Goal: Task Accomplishment & Management: Complete application form

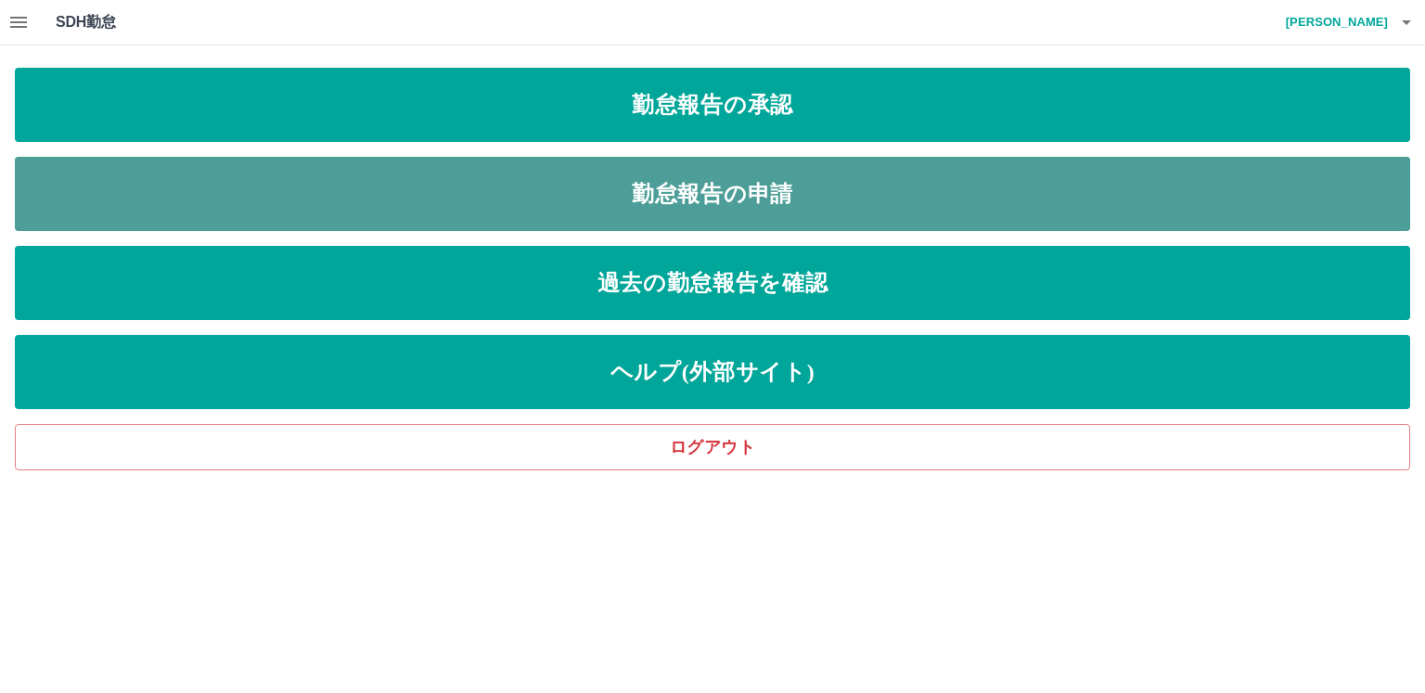
click at [483, 211] on link "勤怠報告の申請" at bounding box center [713, 194] width 1396 height 74
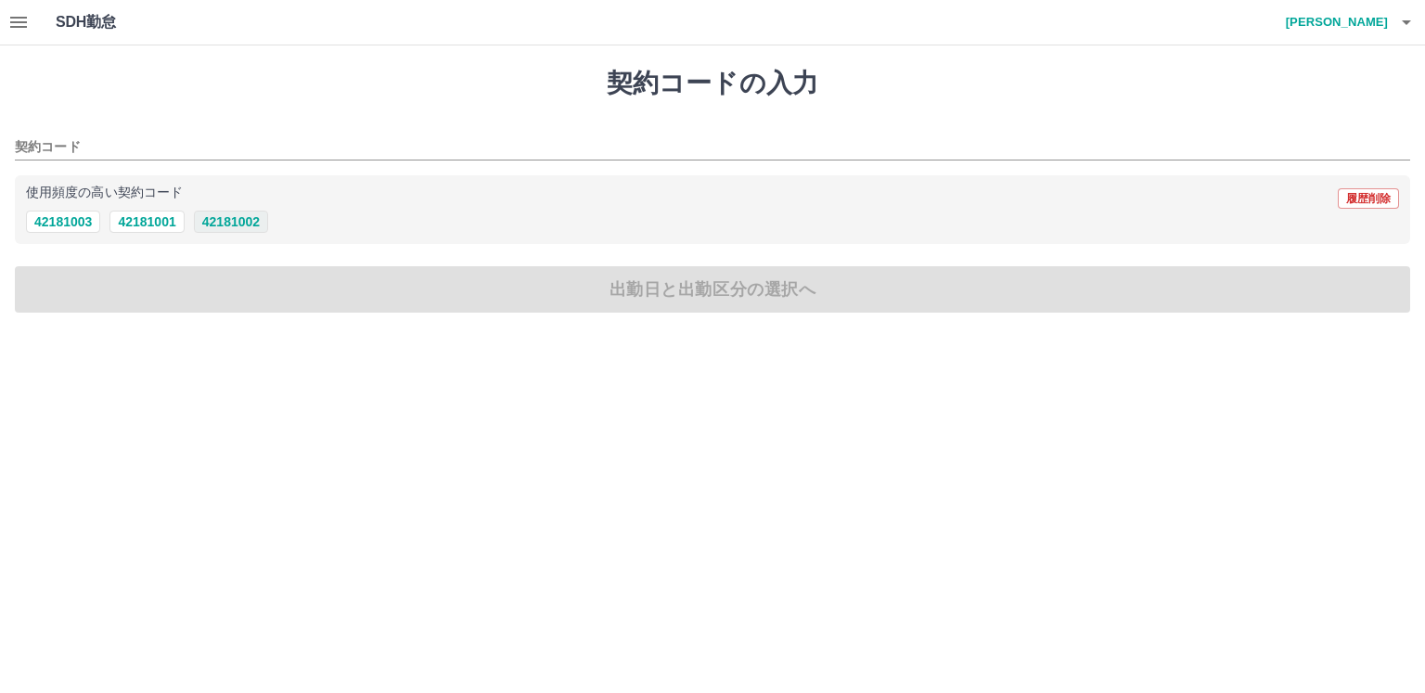
click at [241, 220] on button "42181002" at bounding box center [231, 222] width 74 height 22
type input "********"
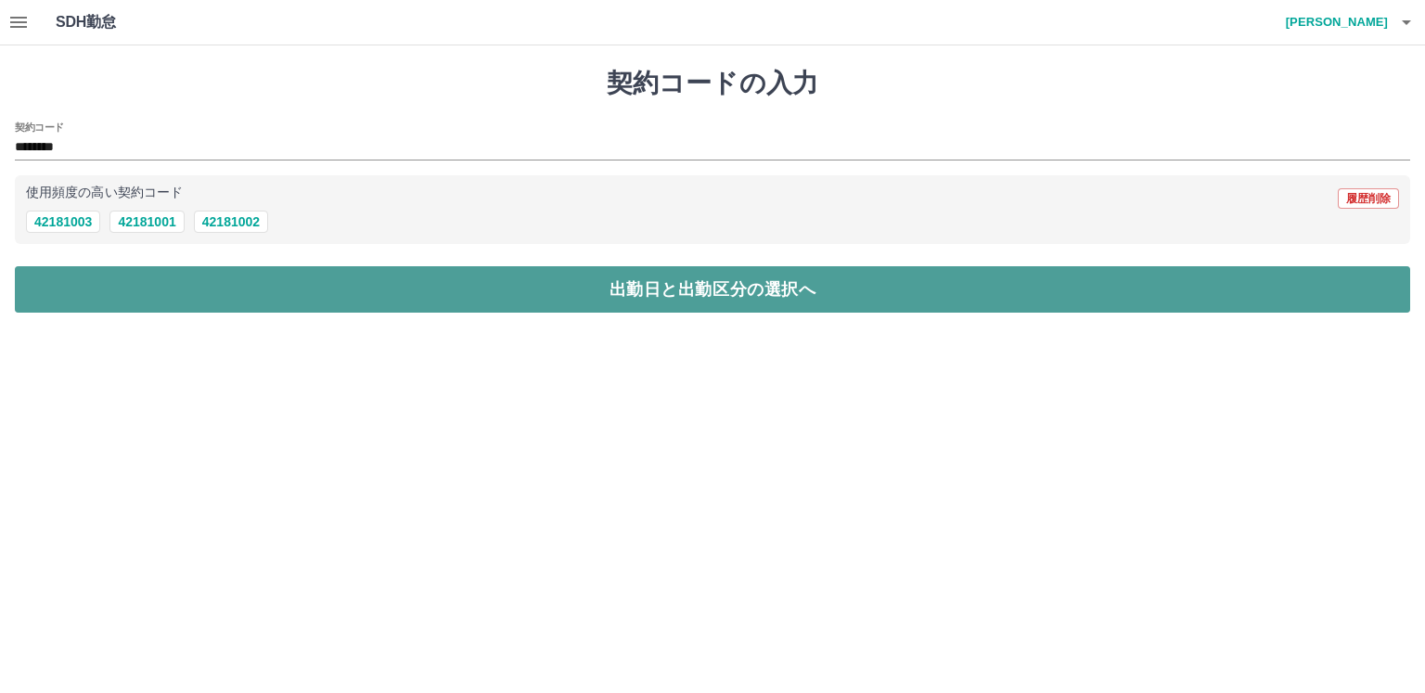
click at [226, 289] on button "出勤日と出勤区分の選択へ" at bounding box center [713, 289] width 1396 height 46
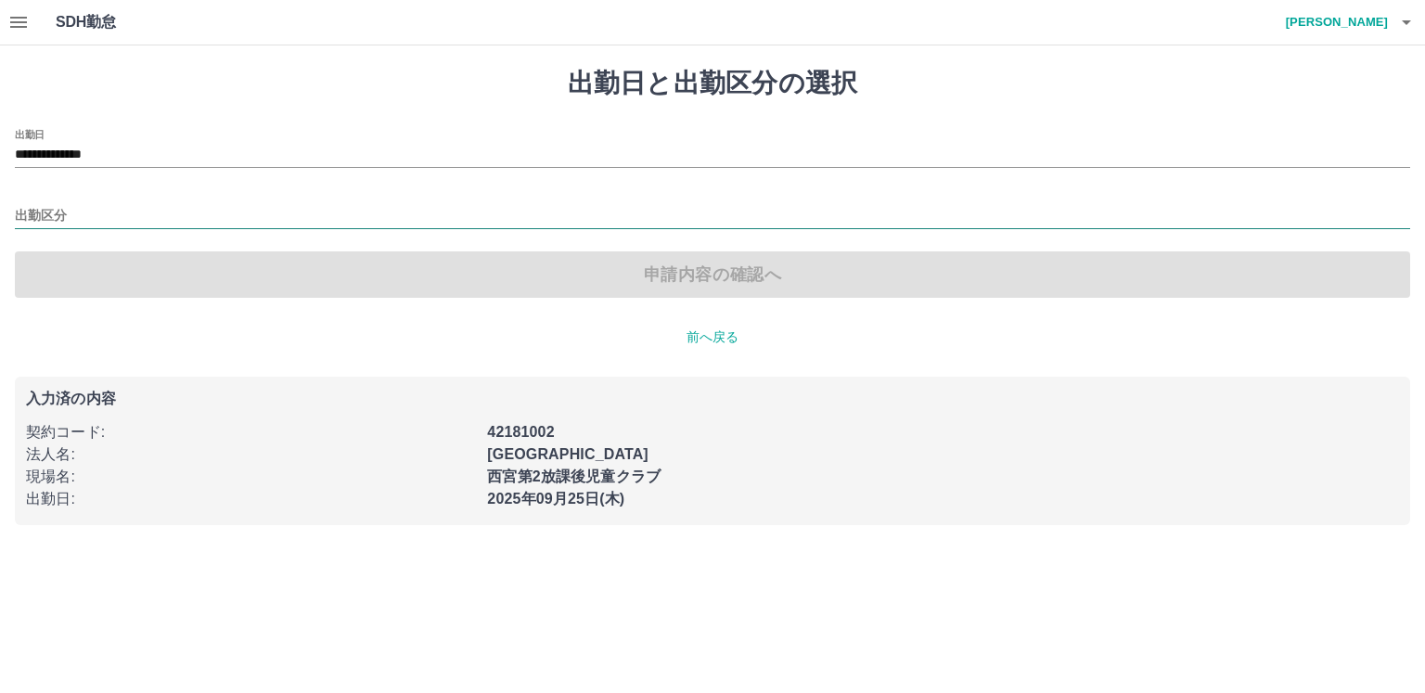
click at [45, 220] on input "出勤区分" at bounding box center [713, 216] width 1396 height 23
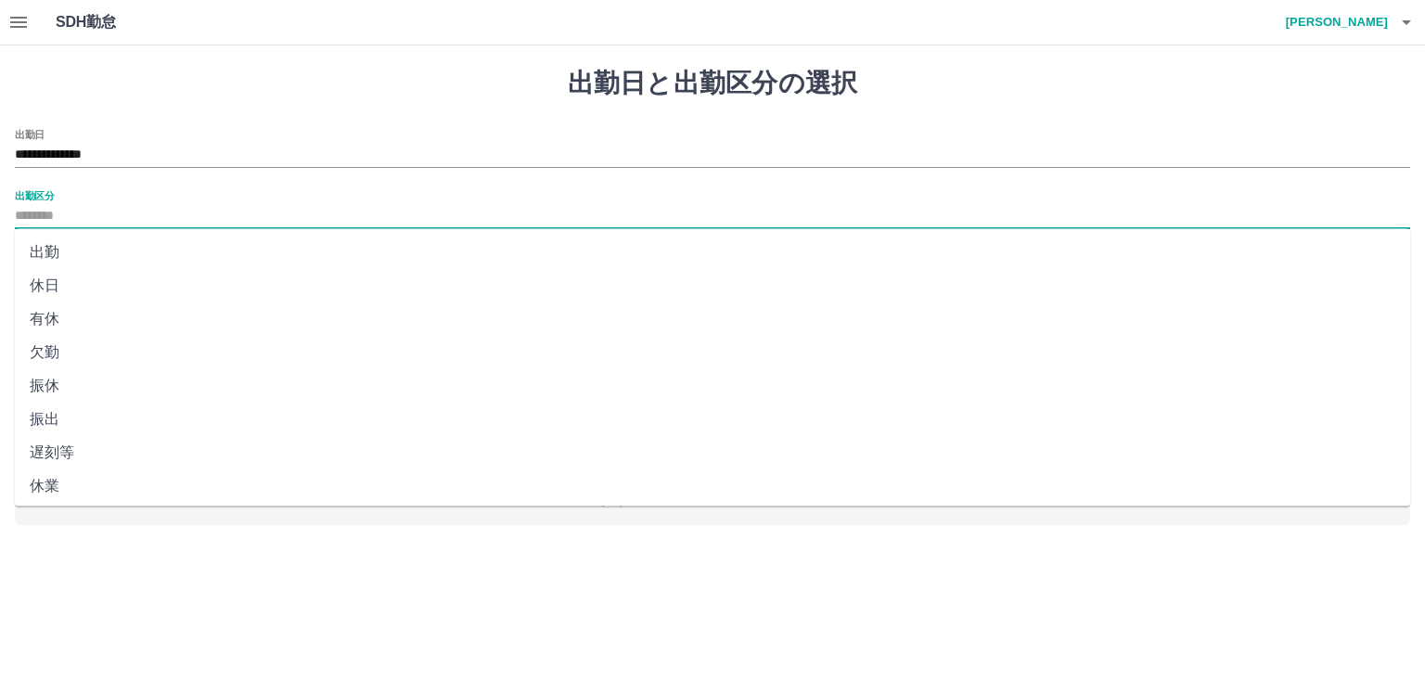
click at [49, 247] on li "出勤" at bounding box center [713, 252] width 1396 height 33
type input "**"
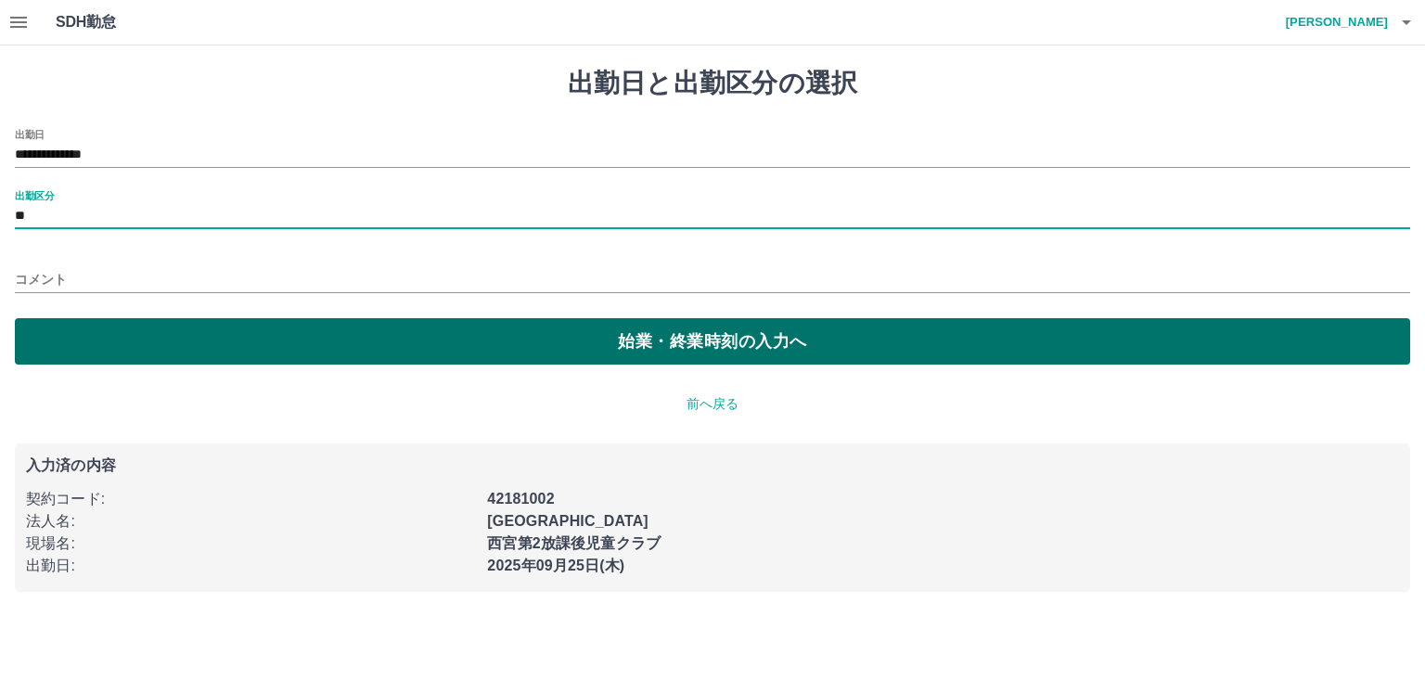
click at [59, 333] on button "始業・終業時刻の入力へ" at bounding box center [713, 341] width 1396 height 46
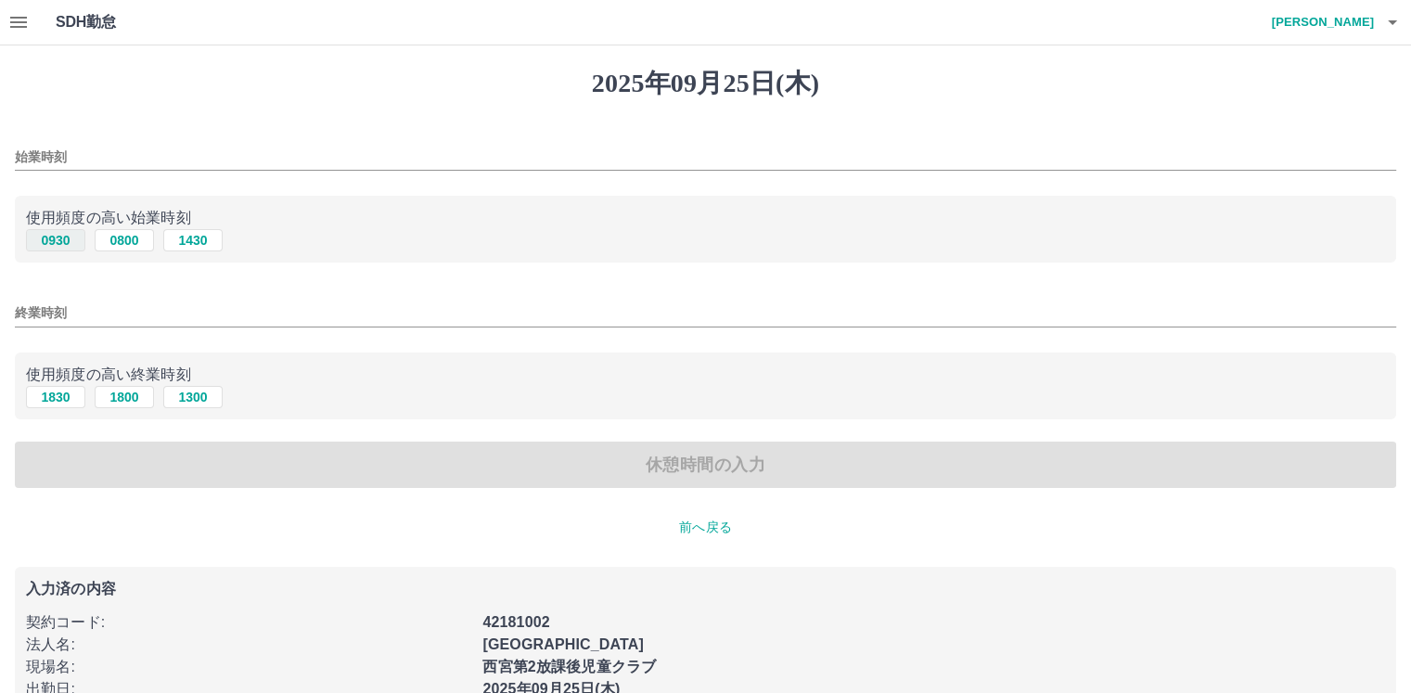
click at [58, 238] on button "0930" at bounding box center [55, 240] width 59 height 22
type input "****"
click at [48, 393] on button "1830" at bounding box center [55, 397] width 59 height 22
type input "****"
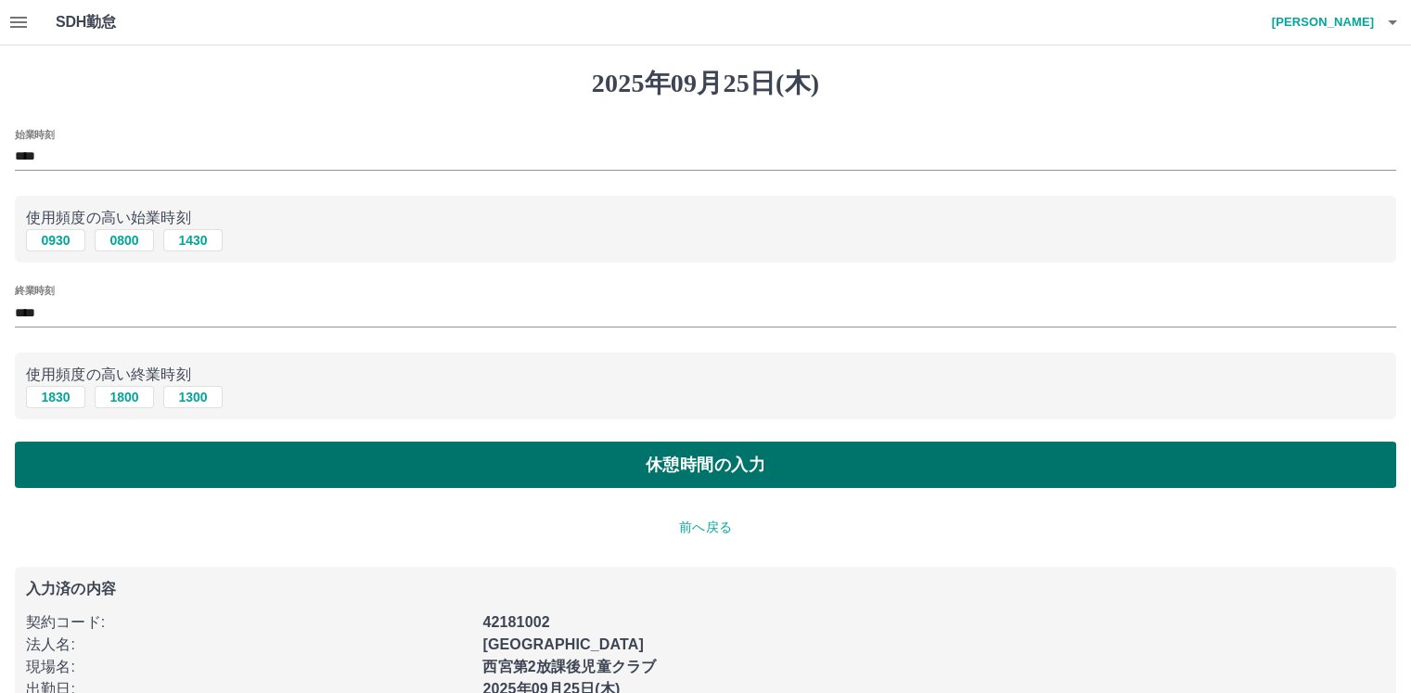
click at [57, 458] on button "休憩時間の入力" at bounding box center [706, 465] width 1382 height 46
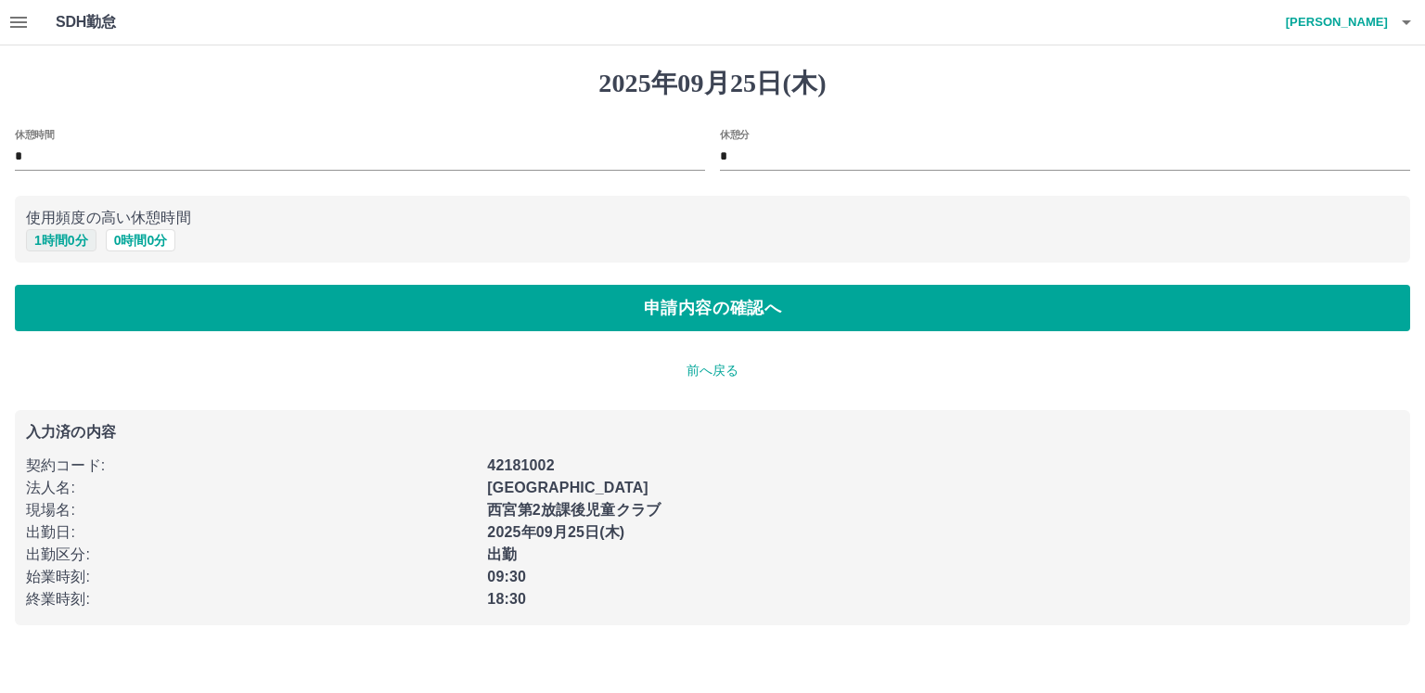
click at [60, 243] on button "1 時間 0 分" at bounding box center [61, 240] width 71 height 22
type input "*"
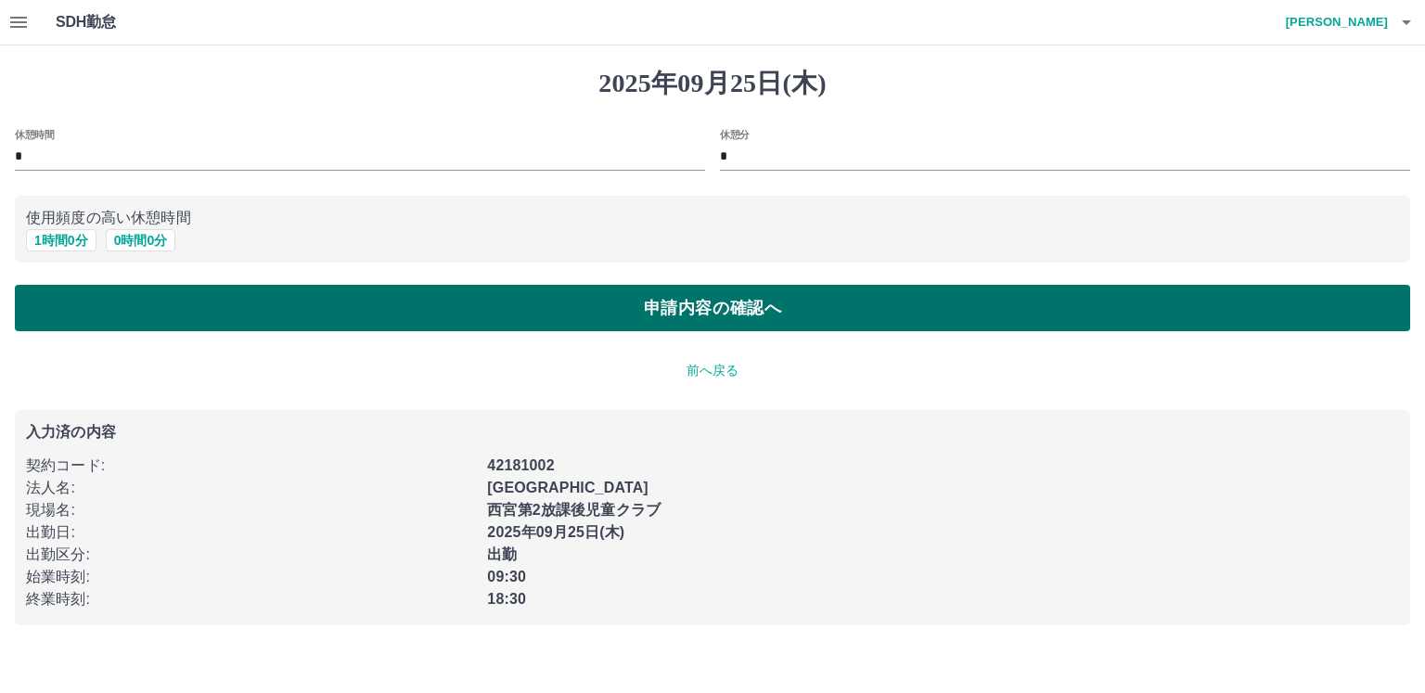
click at [65, 305] on button "申請内容の確認へ" at bounding box center [713, 308] width 1396 height 46
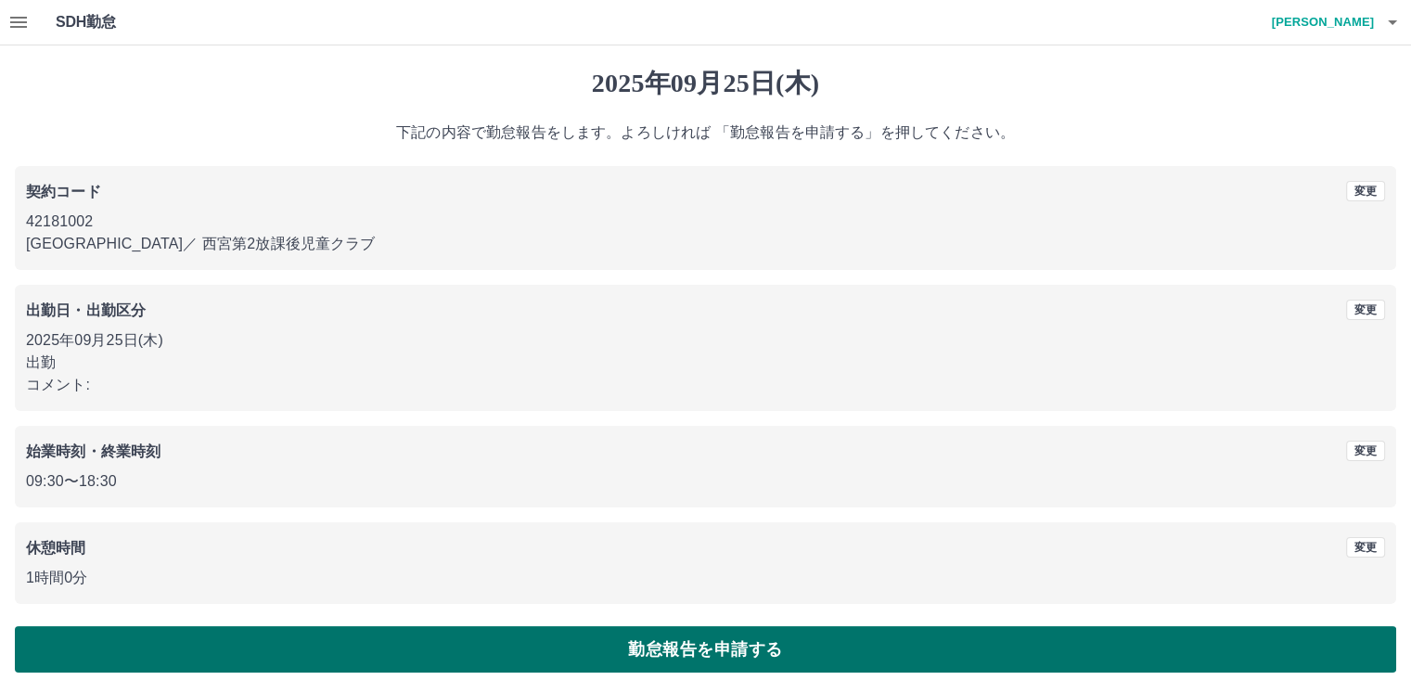
click at [650, 639] on button "勤怠報告を申請する" at bounding box center [706, 649] width 1382 height 46
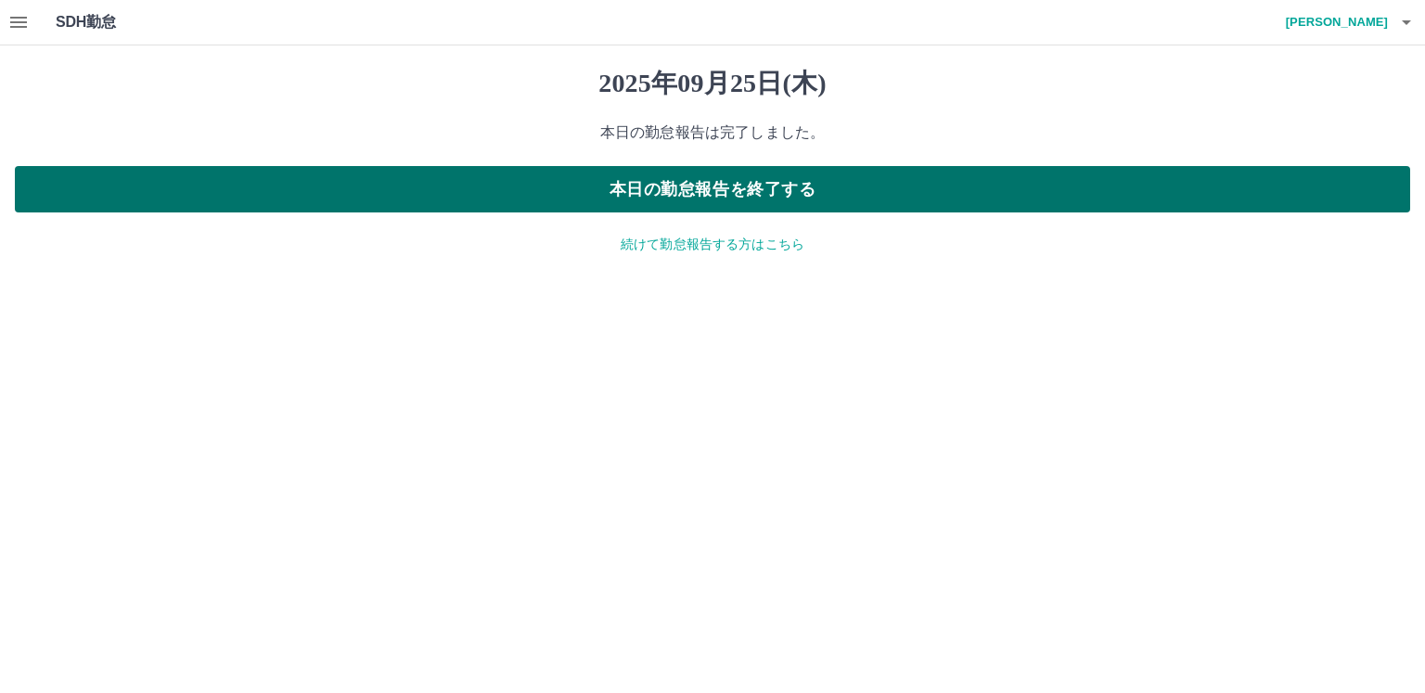
click at [641, 182] on button "本日の勤怠報告を終了する" at bounding box center [713, 189] width 1396 height 46
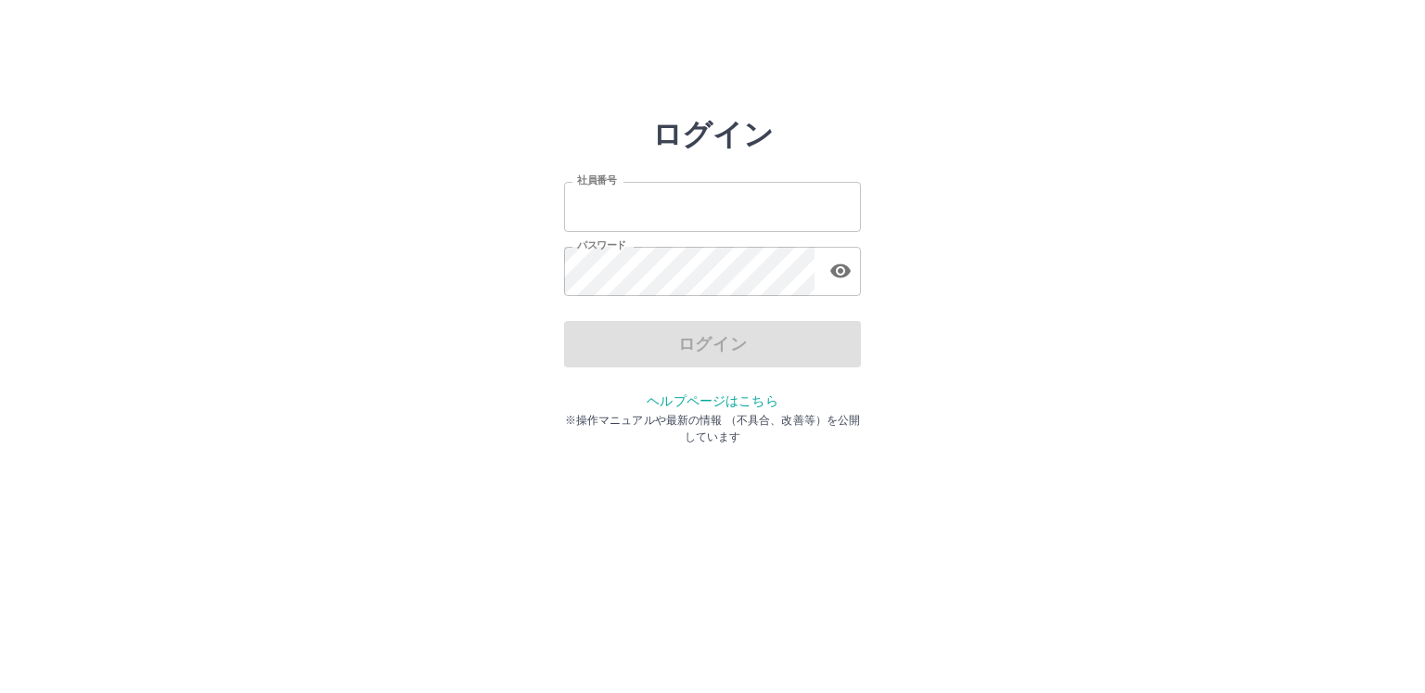
type input "*******"
click at [649, 347] on div "ログイン" at bounding box center [712, 344] width 297 height 46
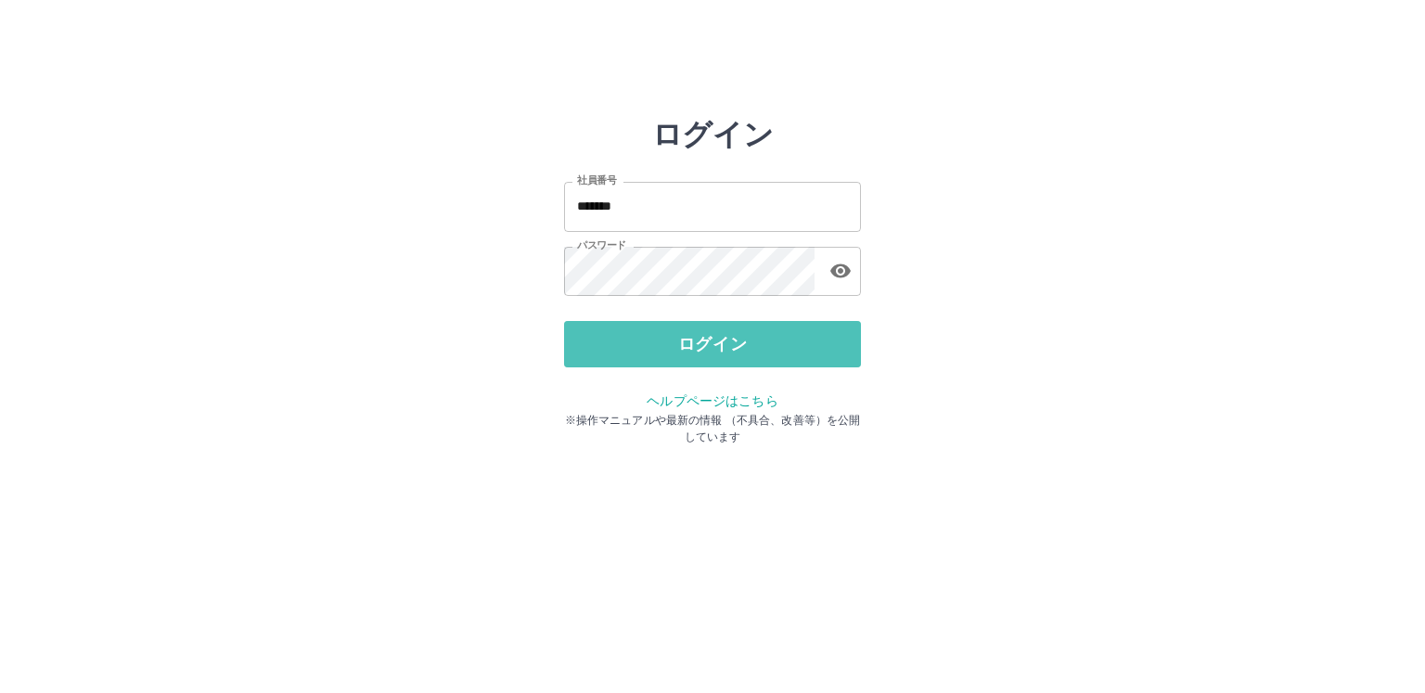
click at [649, 347] on button "ログイン" at bounding box center [712, 344] width 297 height 46
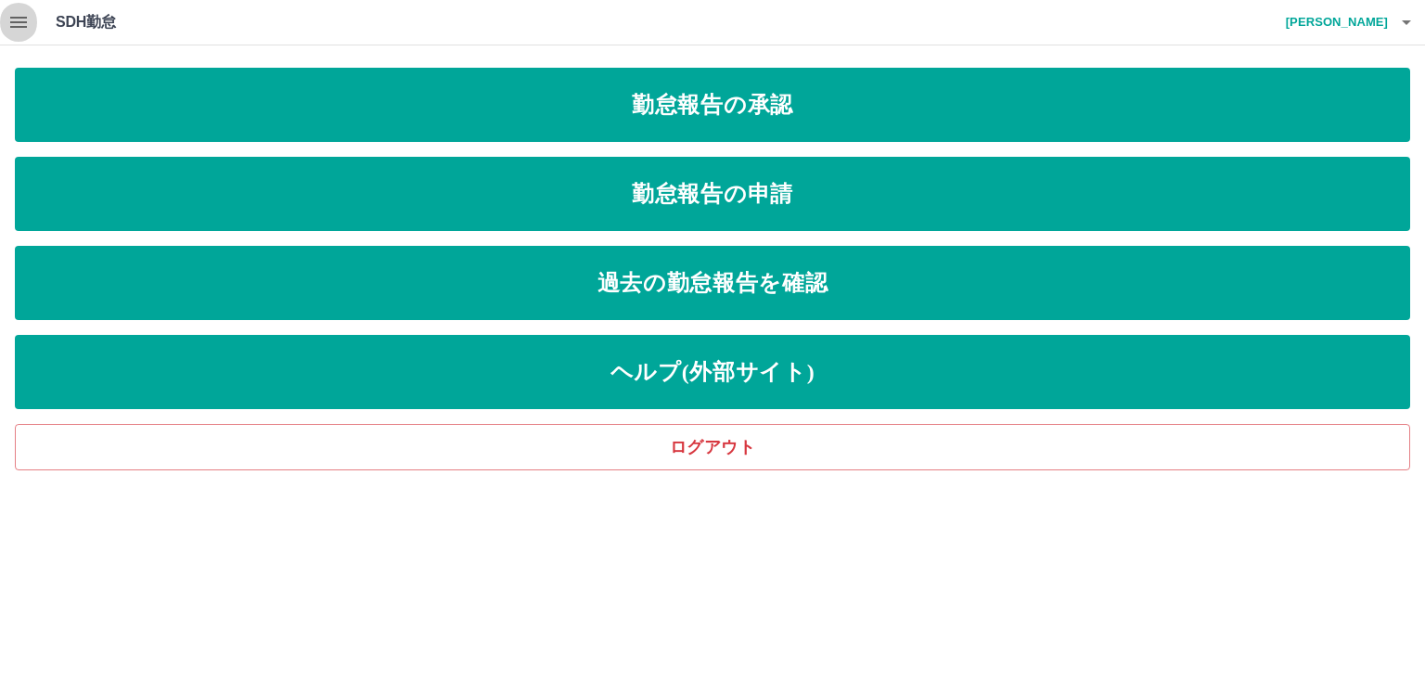
click at [19, 19] on icon "button" at bounding box center [18, 22] width 22 height 22
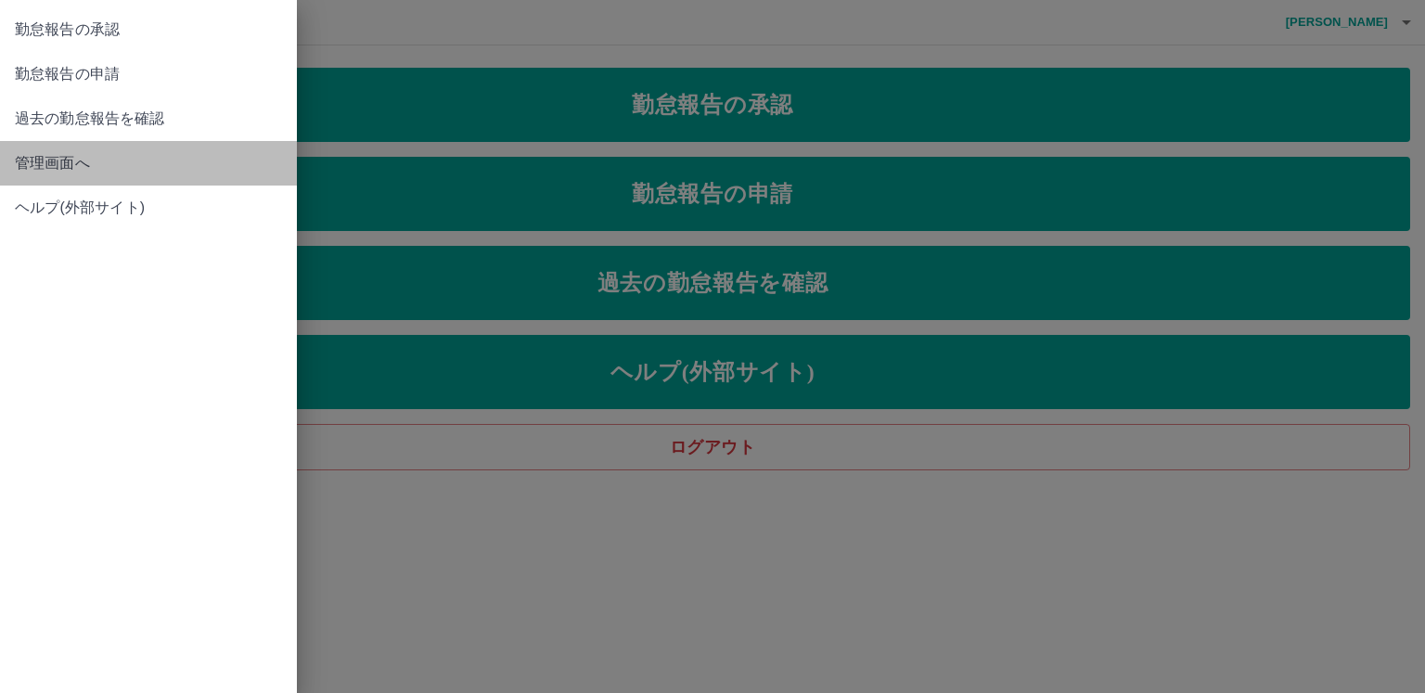
click at [70, 166] on span "管理画面へ" at bounding box center [148, 163] width 267 height 22
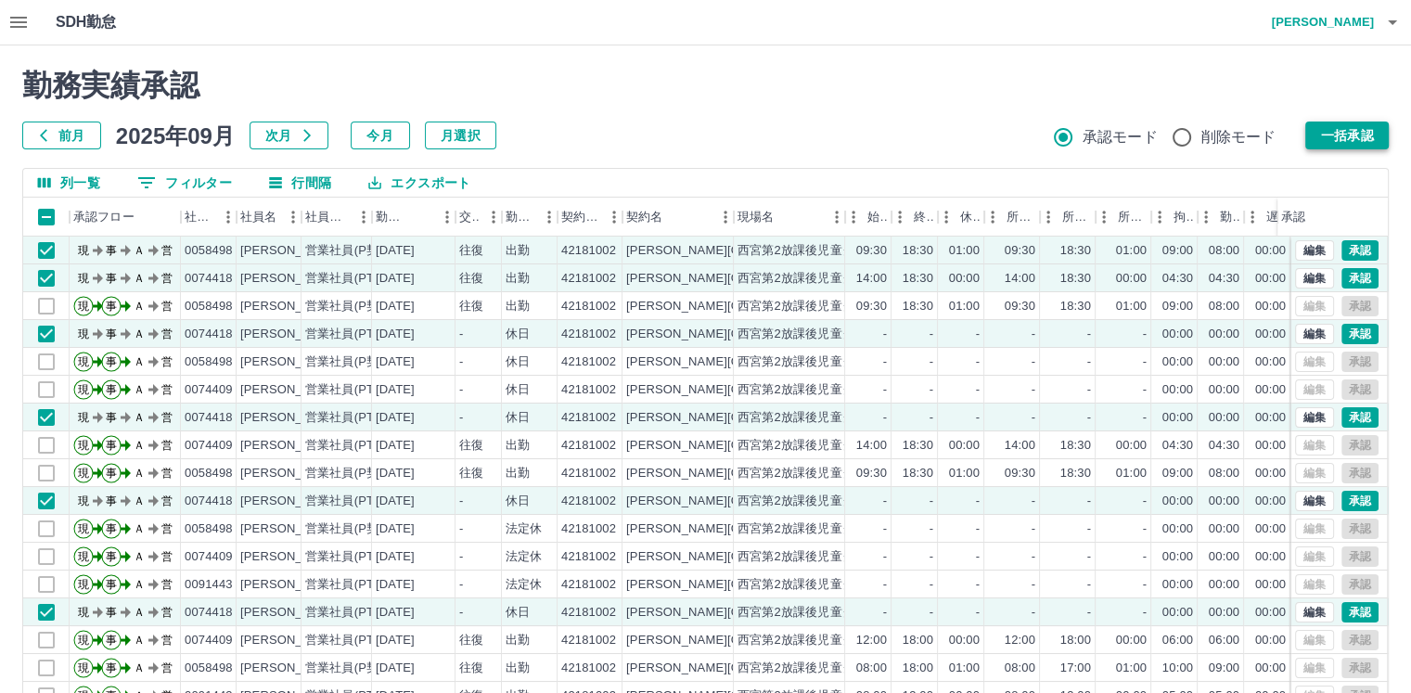
click at [1348, 133] on button "一括承認" at bounding box center [1348, 136] width 84 height 28
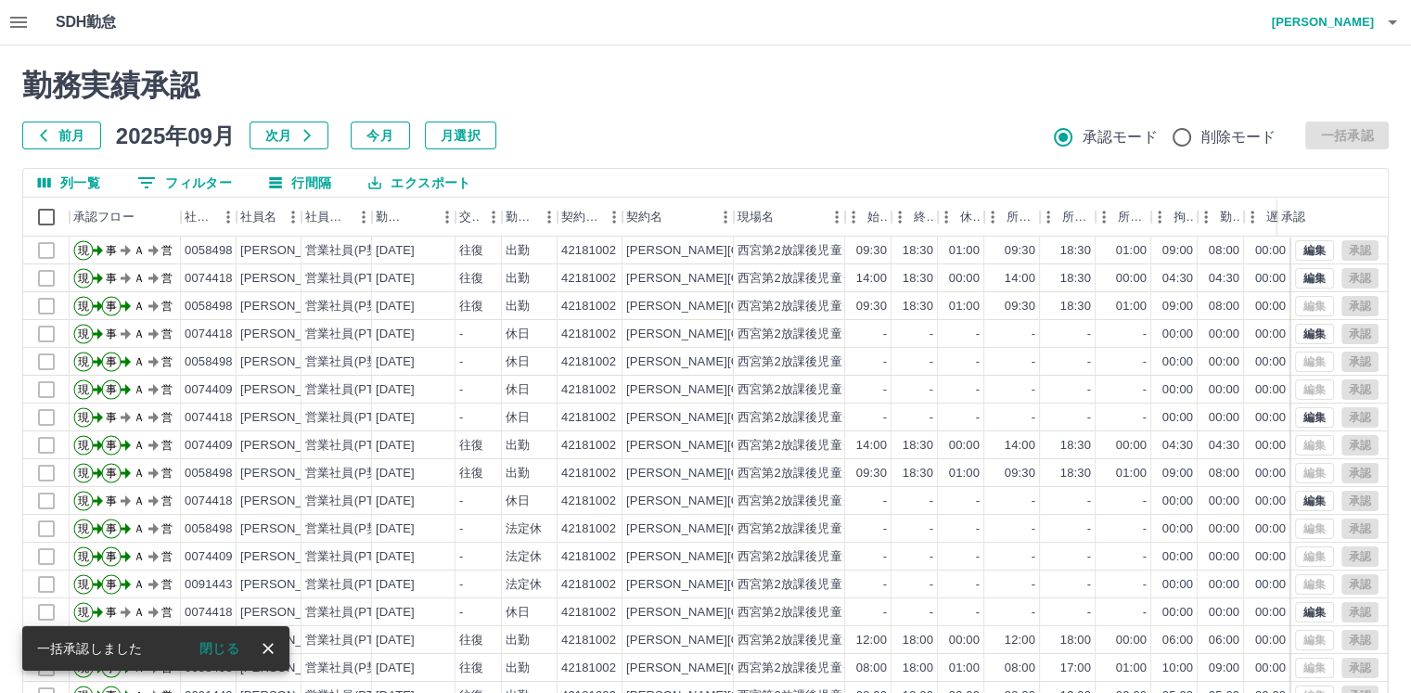
scroll to position [94, 0]
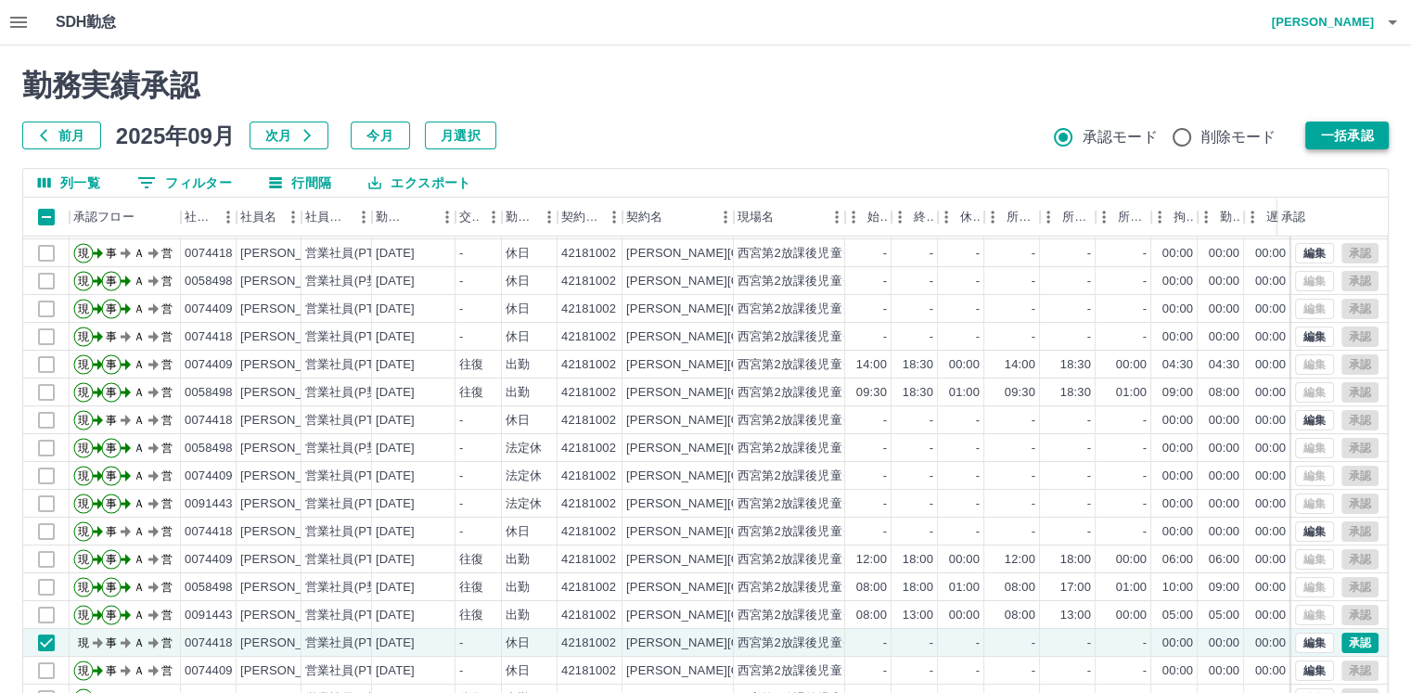
click at [1348, 128] on button "一括承認" at bounding box center [1348, 136] width 84 height 28
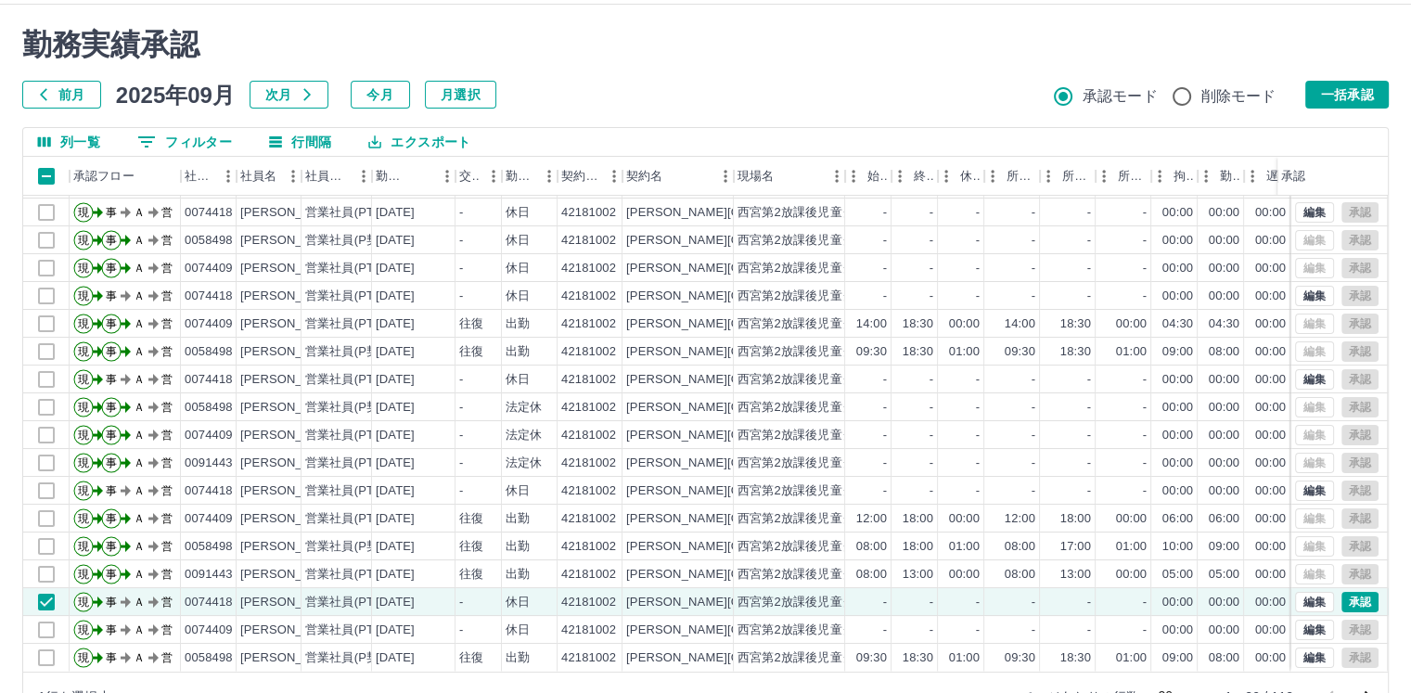
scroll to position [91, 0]
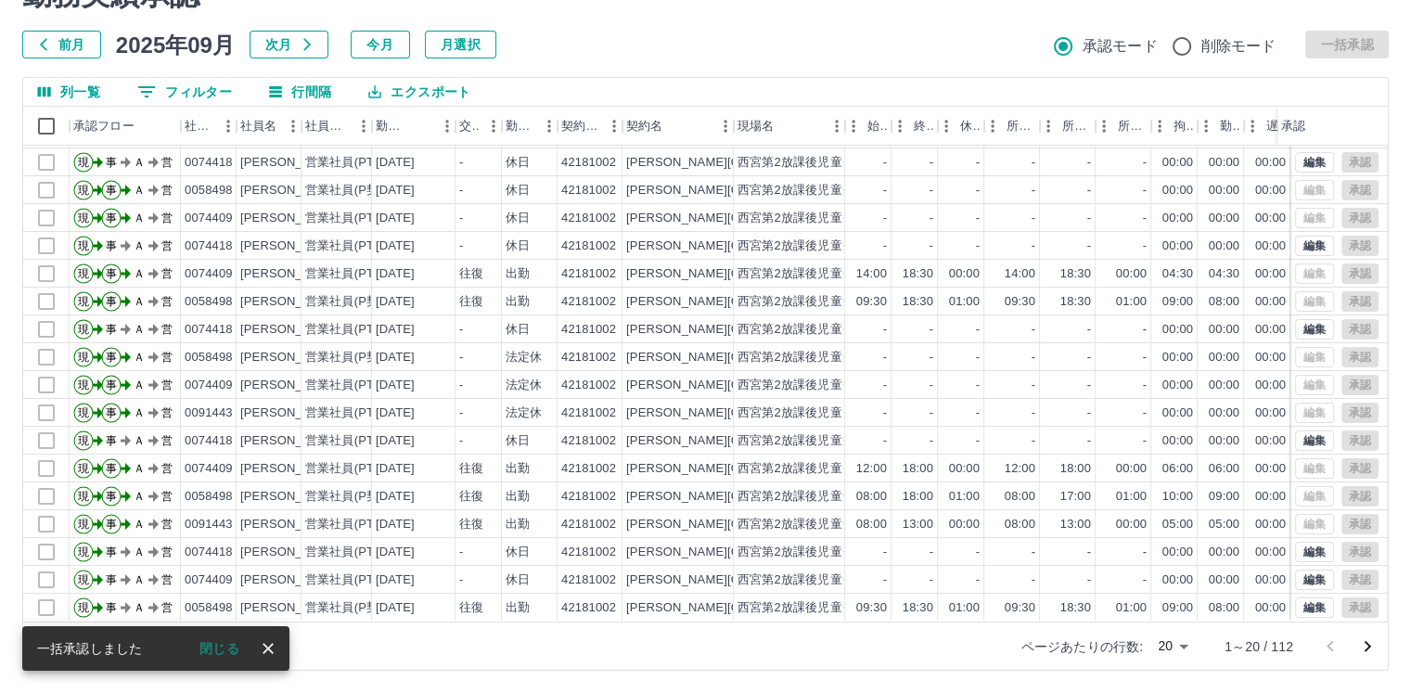
click at [1181, 645] on body "SDH勤怠 橘髙　香織 勤務実績承認 前月 2025年09月 次月 今月 月選択 承認モード 削除モード 一括承認 列一覧 0 フィルター 行間隔 エクスポー…" at bounding box center [705, 301] width 1411 height 784
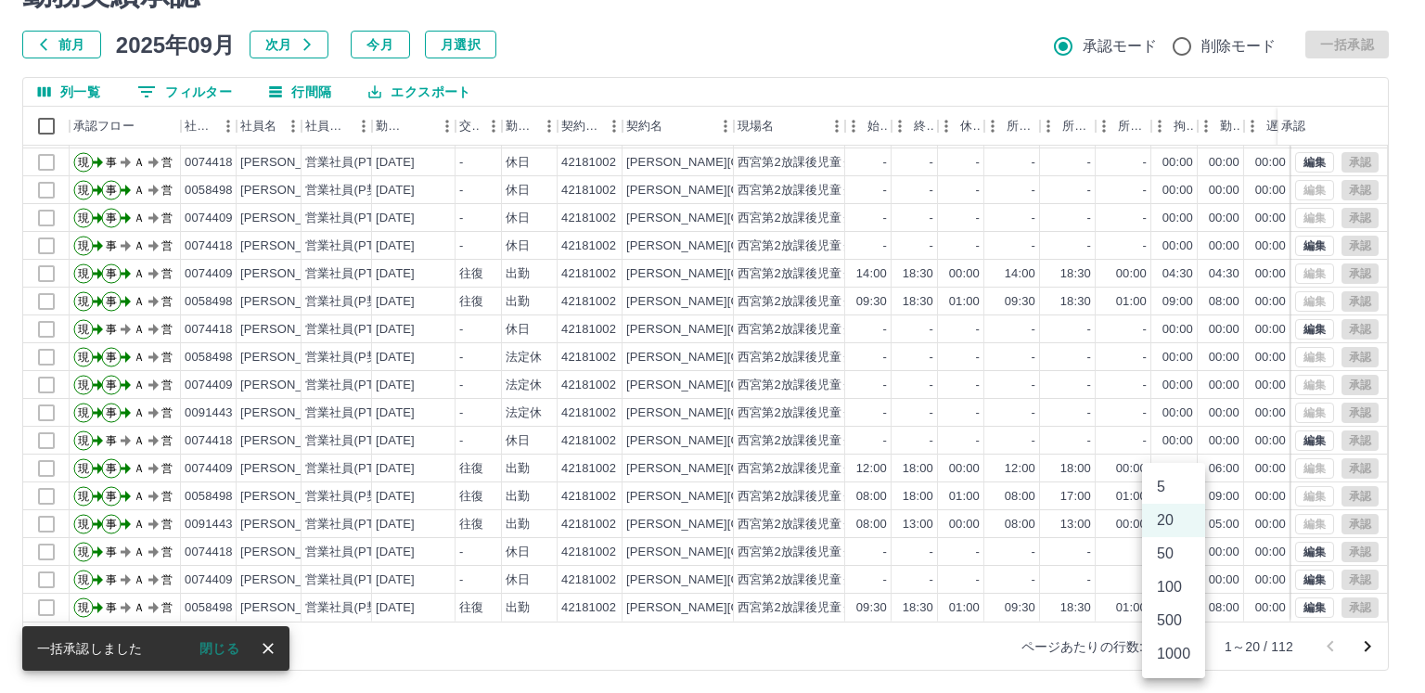
click at [1180, 593] on li "100" at bounding box center [1173, 587] width 63 height 33
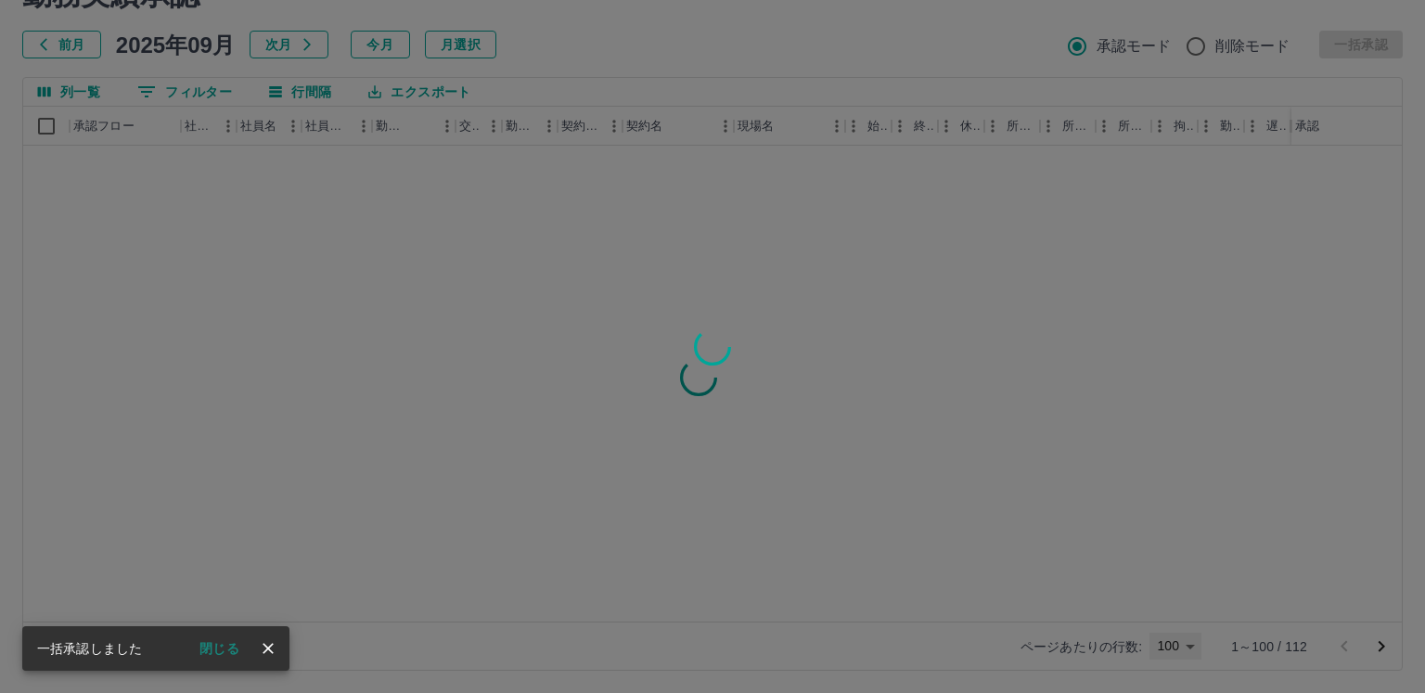
type input "***"
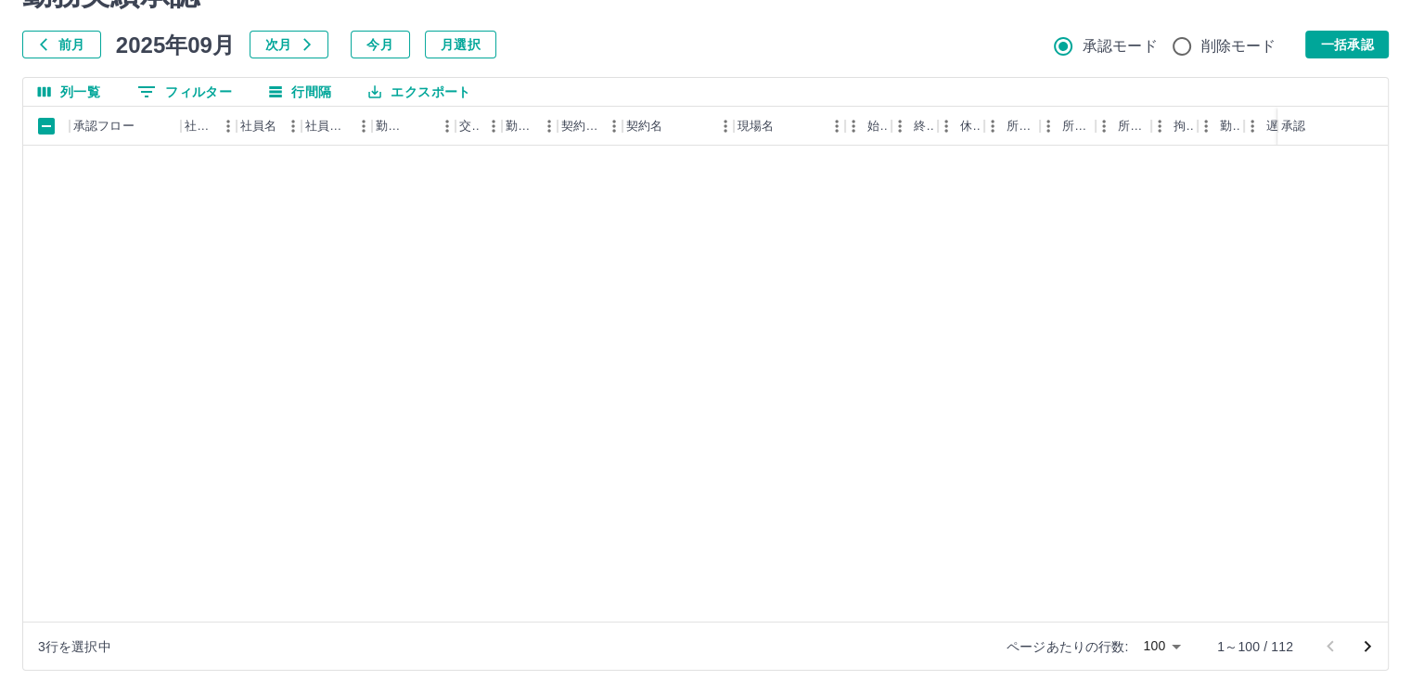
scroll to position [386, 0]
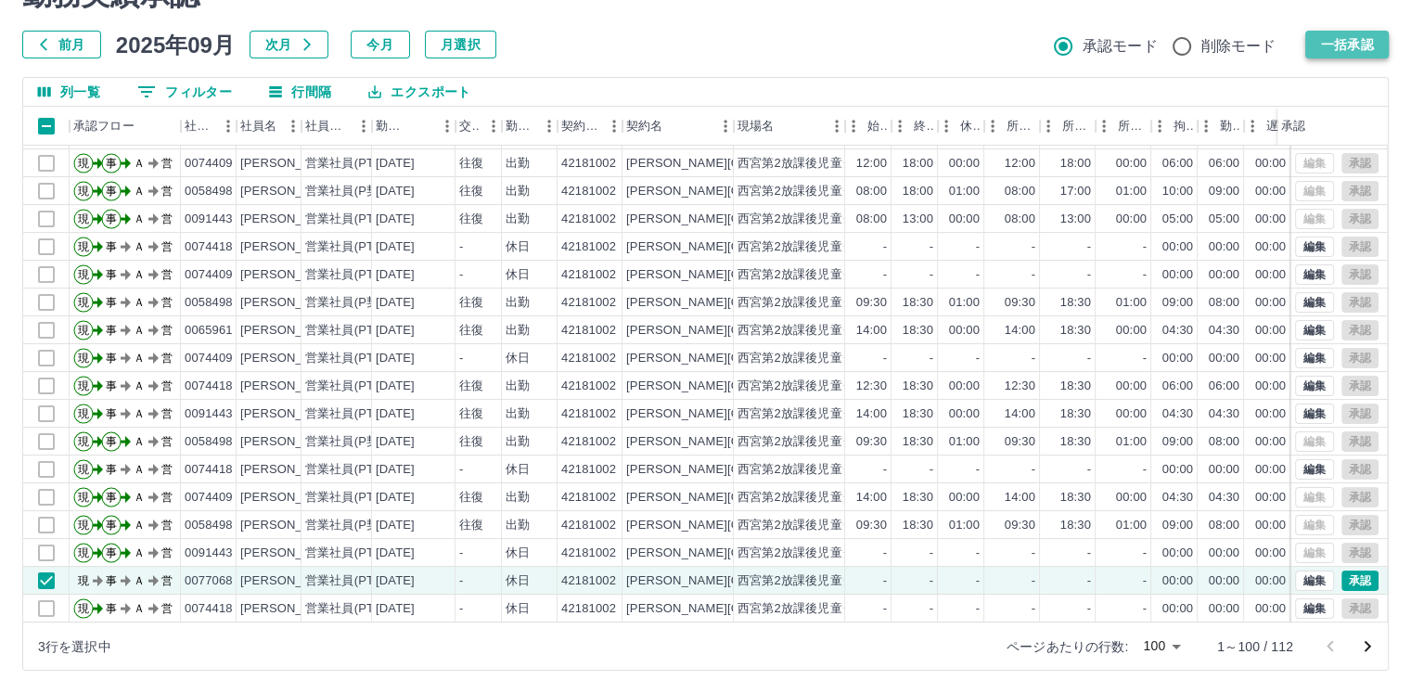
click at [1353, 36] on button "一括承認" at bounding box center [1348, 45] width 84 height 28
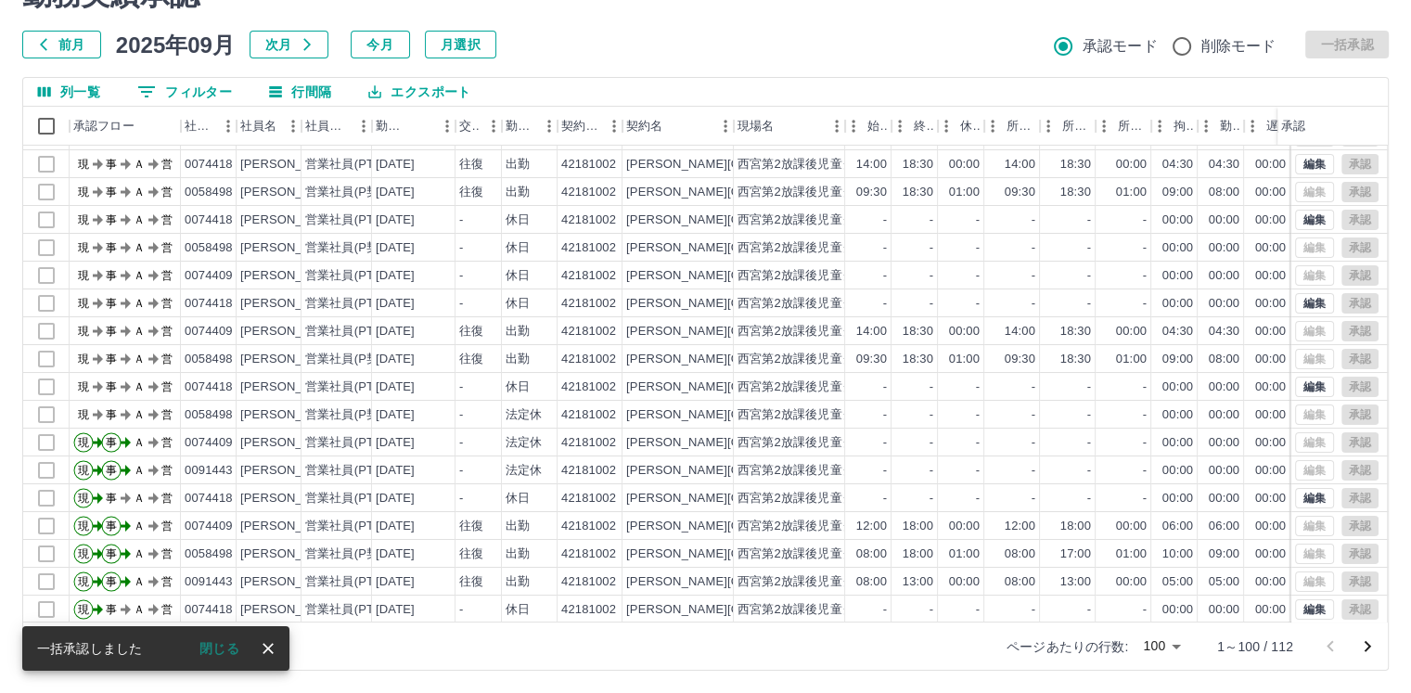
scroll to position [0, 0]
